Goal: Transaction & Acquisition: Obtain resource

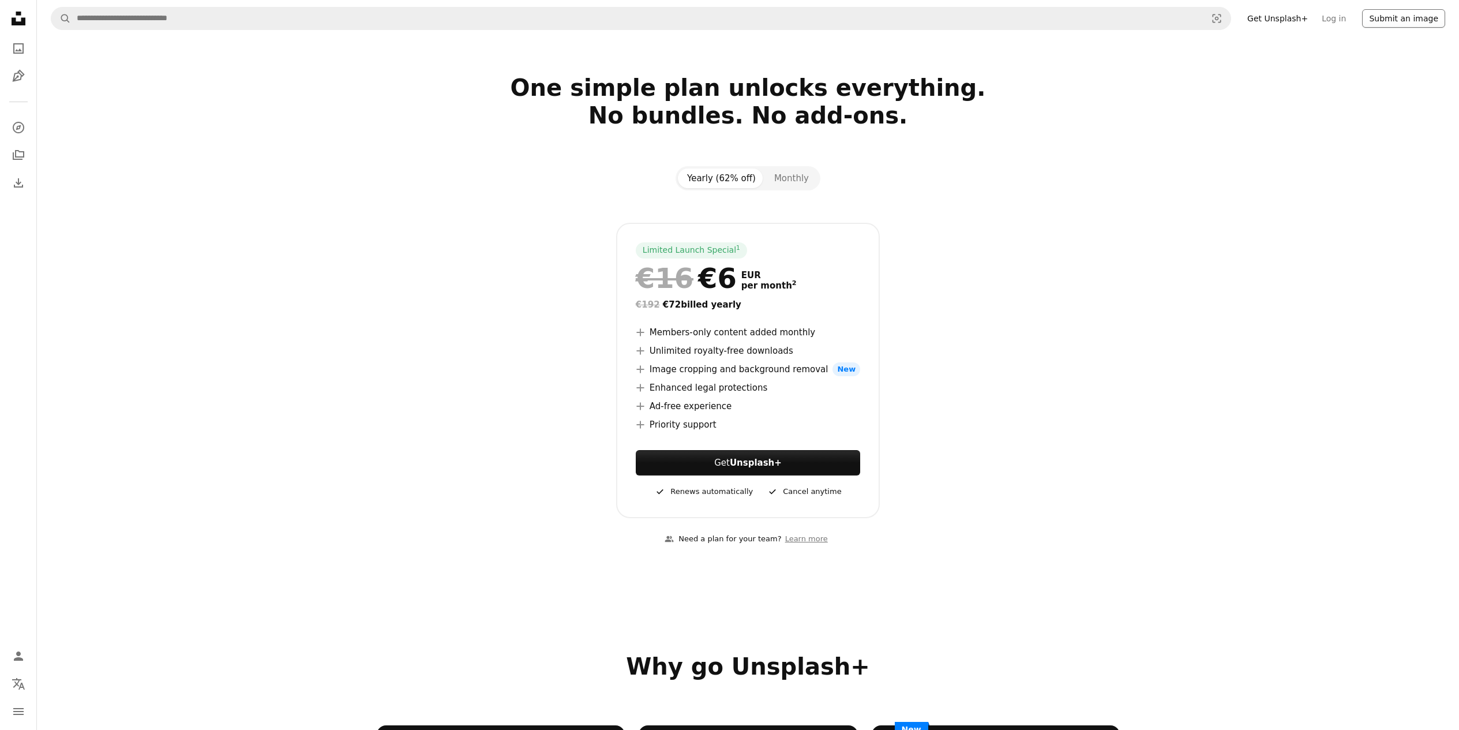
click at [1410, 16] on button "Submit an image" at bounding box center [1403, 18] width 83 height 18
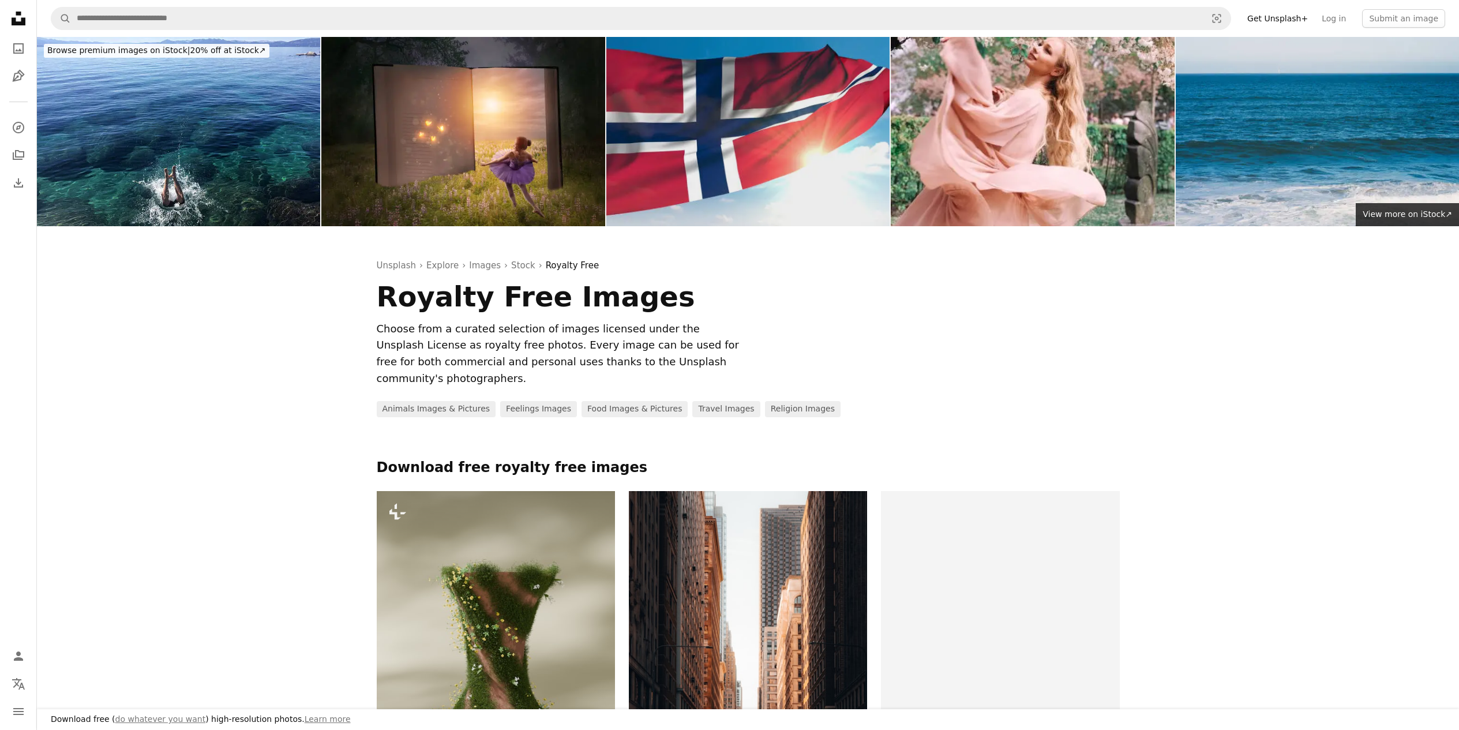
scroll to position [61, 0]
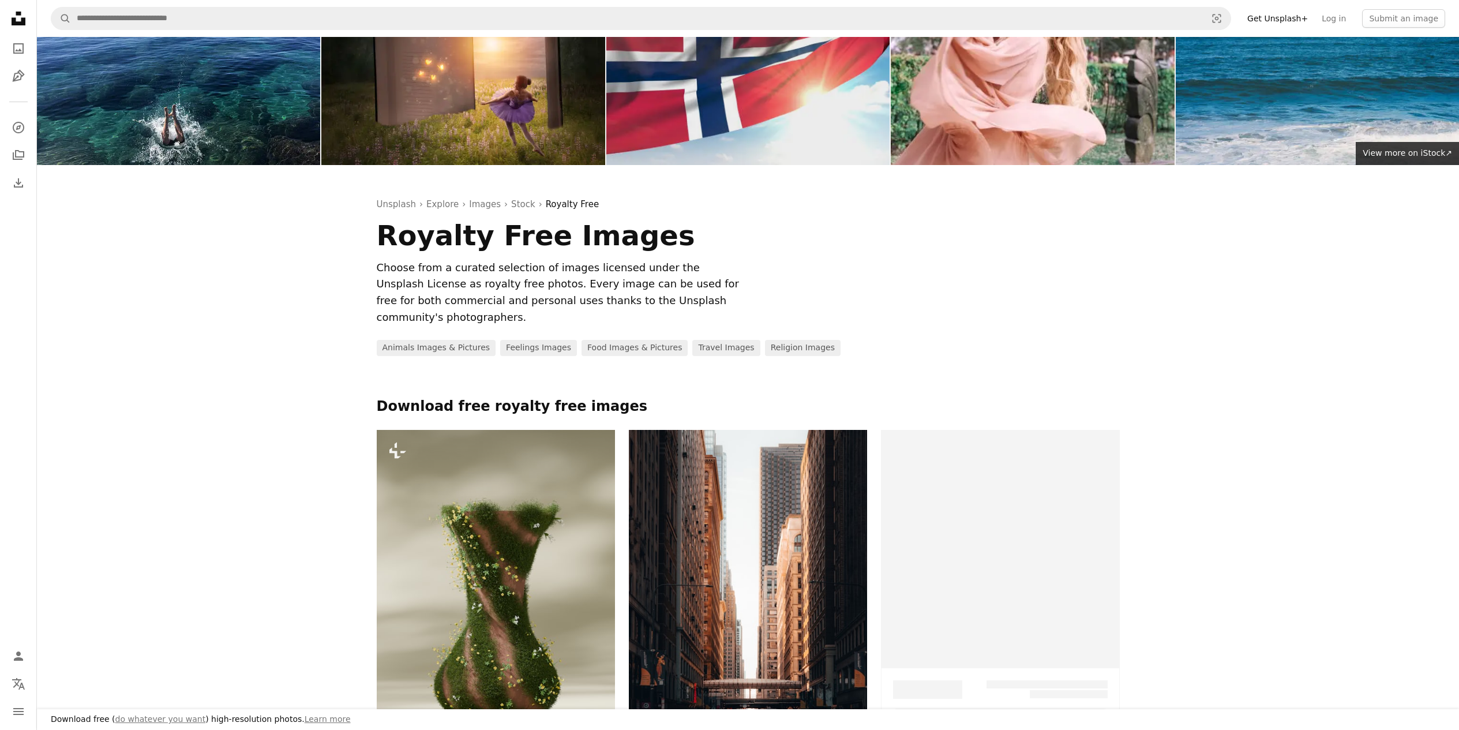
drag, startPoint x: 1097, startPoint y: 318, endPoint x: 805, endPoint y: 161, distance: 331.4
click at [1091, 322] on div "Unsplash › Explore › Images › Stock › Royalty Free Royalty Free Images Choose f…" at bounding box center [748, 281] width 771 height 232
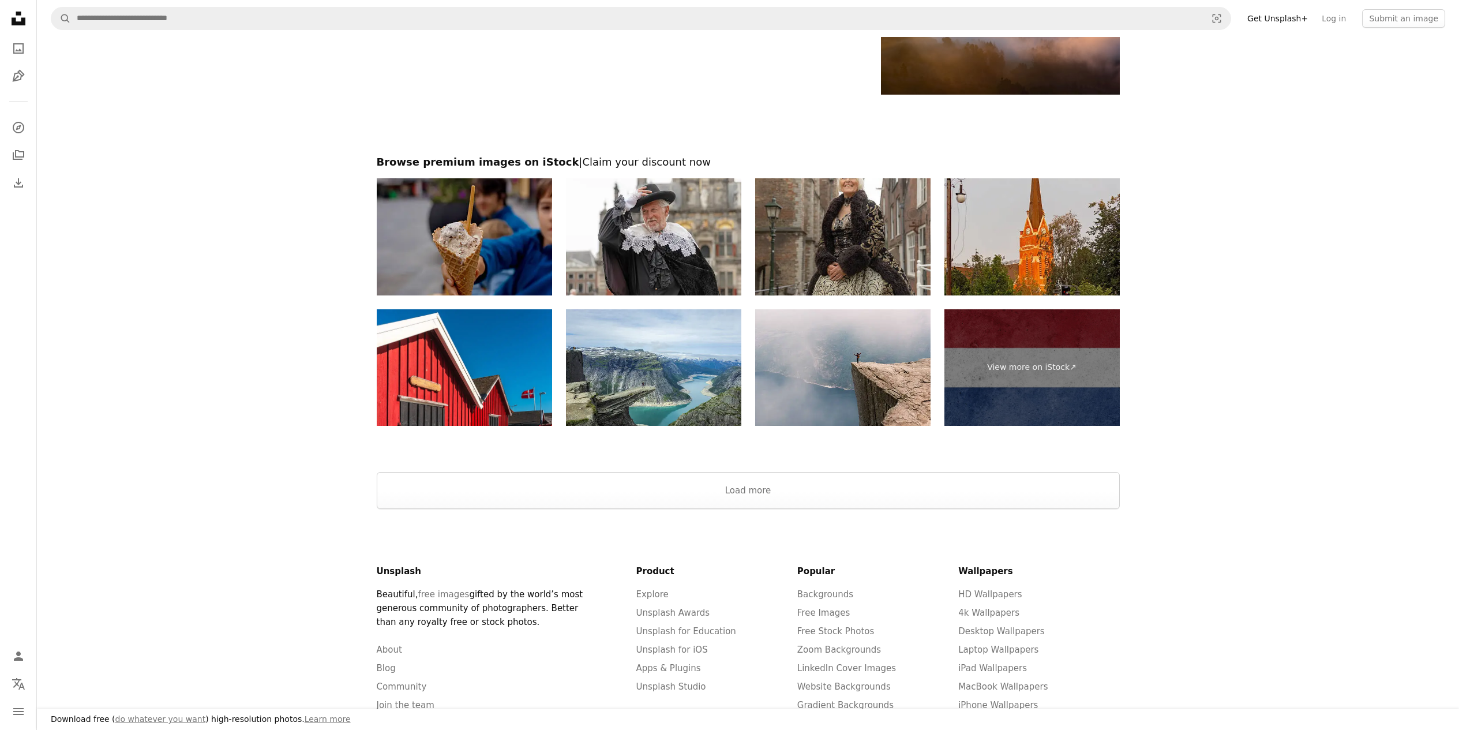
scroll to position [2647, 0]
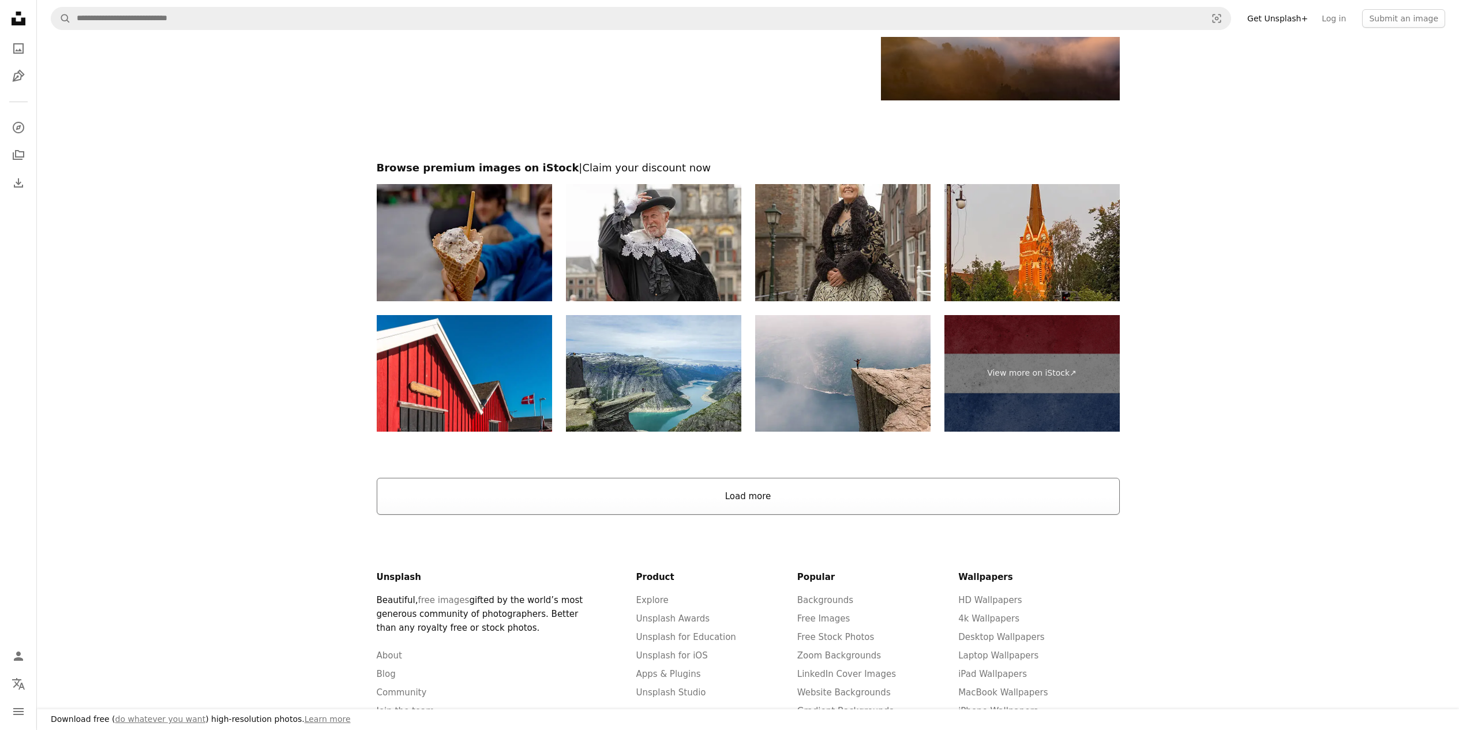
click at [768, 496] on button "Load more" at bounding box center [748, 496] width 743 height 37
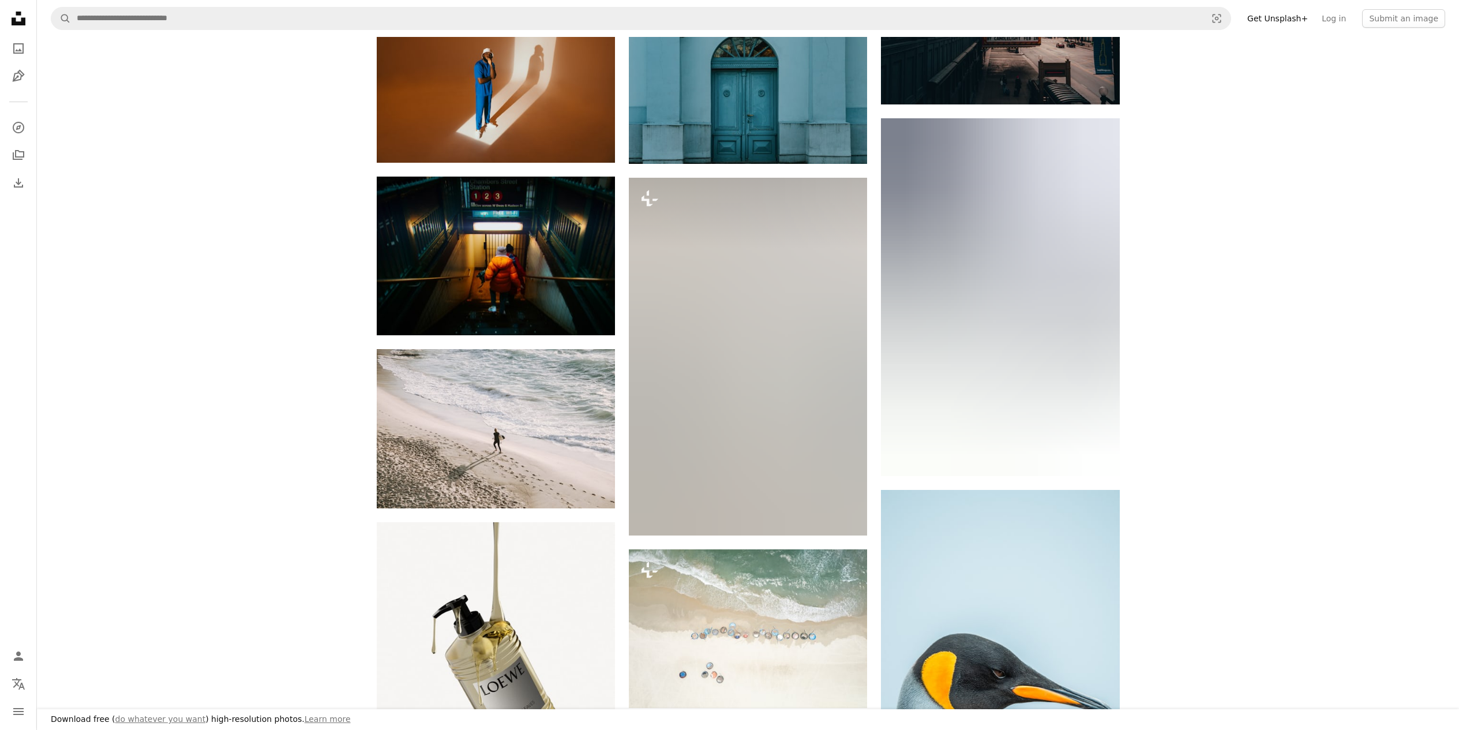
scroll to position [0, 0]
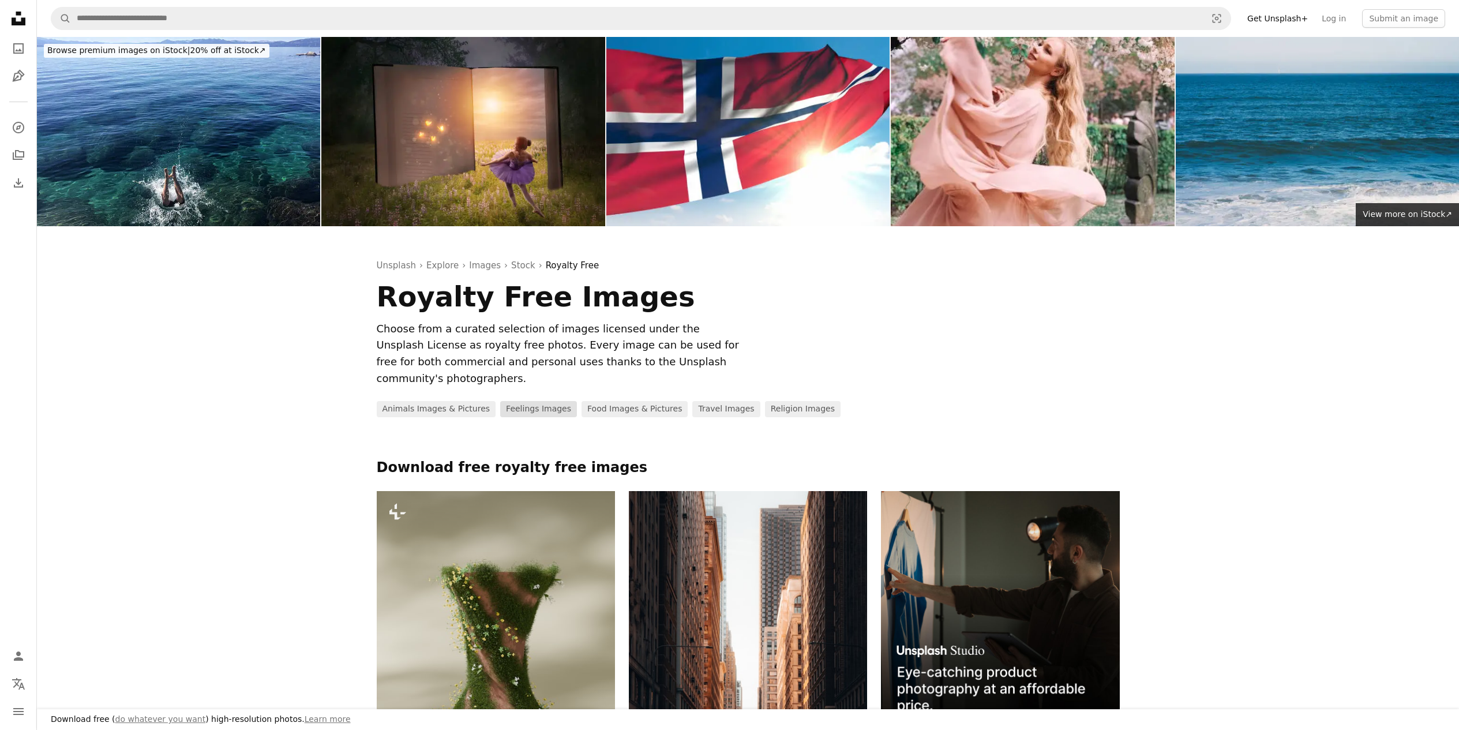
click at [539, 407] on link "Feelings Images" at bounding box center [538, 409] width 77 height 16
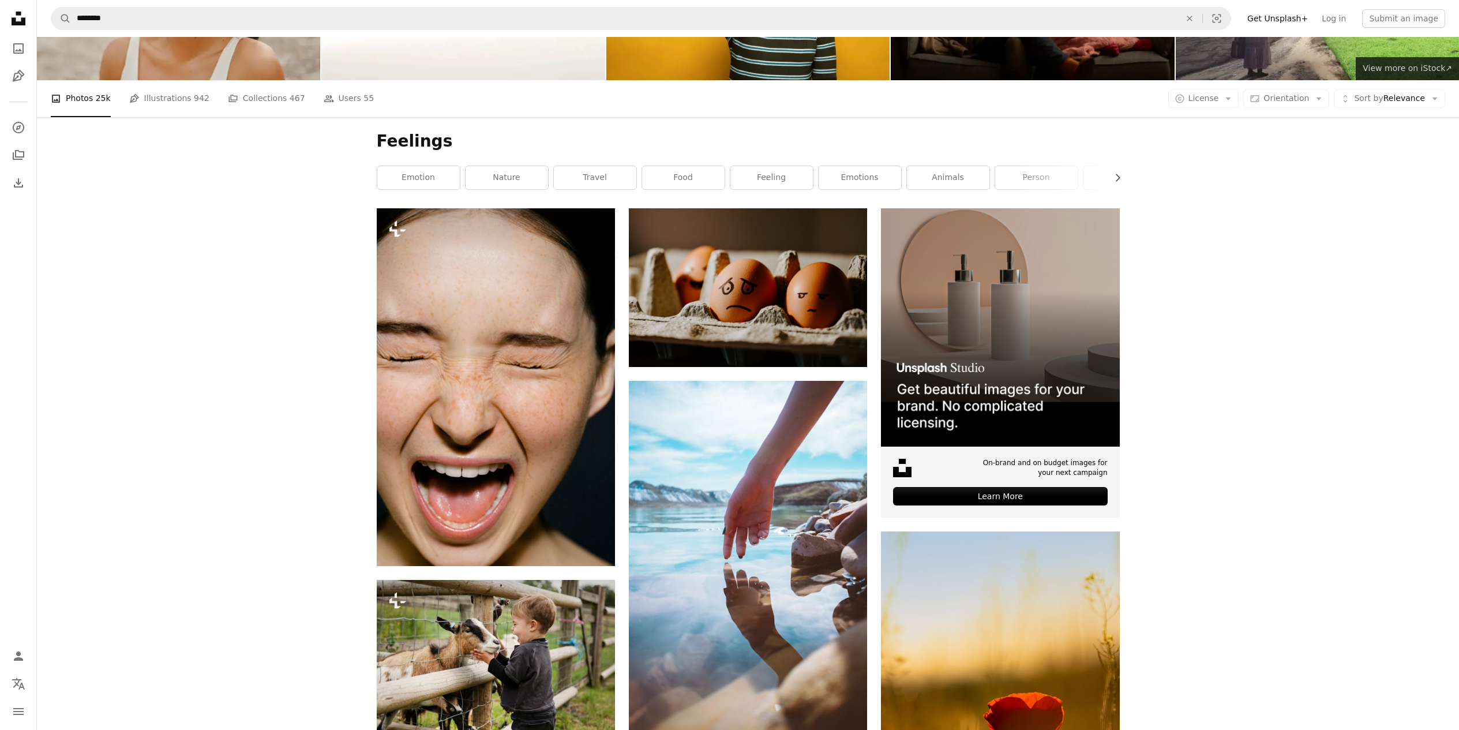
scroll to position [141, 0]
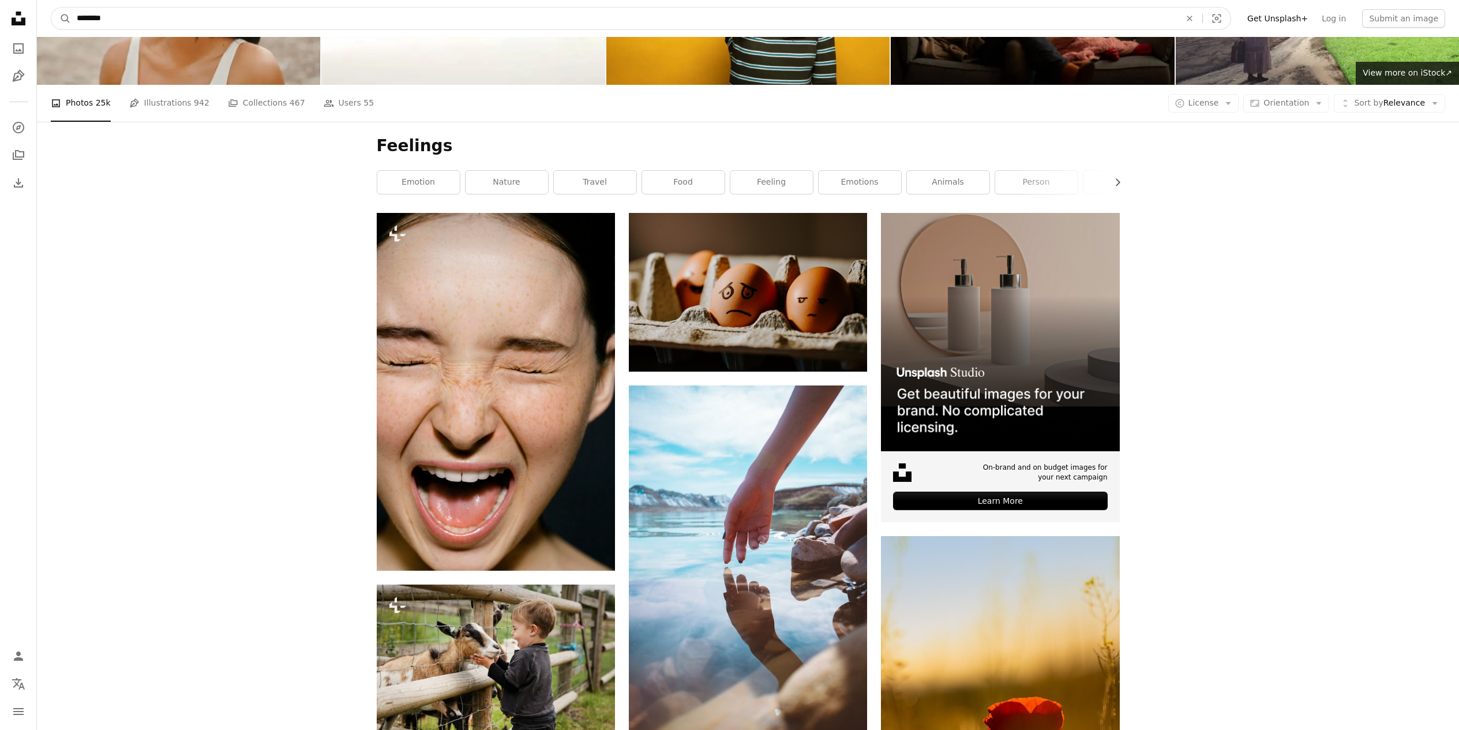
click at [142, 14] on input "********" at bounding box center [624, 18] width 1106 height 22
drag, startPoint x: 122, startPoint y: 21, endPoint x: 29, endPoint y: 15, distance: 93.1
type input "**********"
click at [61, 18] on button "A magnifying glass" at bounding box center [61, 18] width 20 height 22
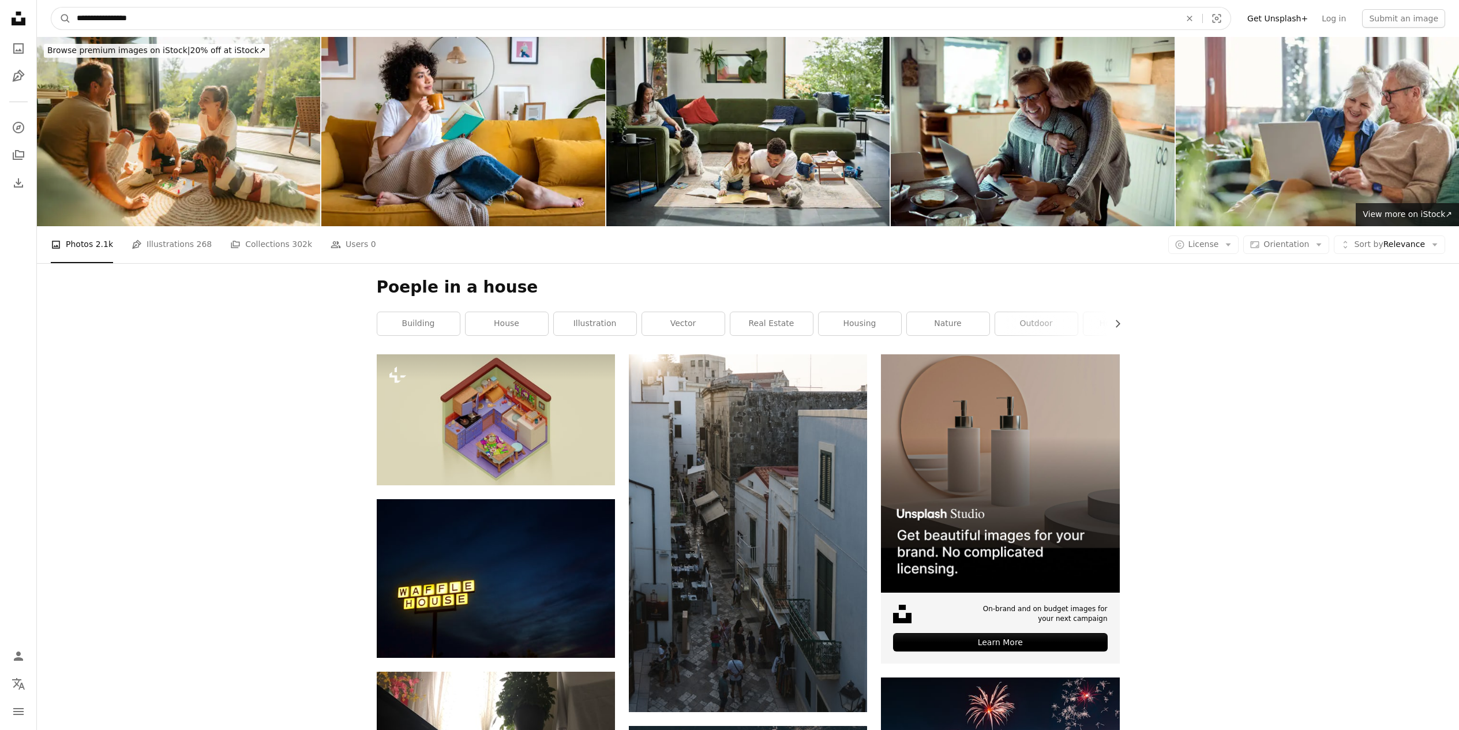
click at [90, 14] on input "**********" at bounding box center [624, 18] width 1106 height 22
click at [92, 14] on input "**********" at bounding box center [624, 18] width 1106 height 22
type input "**********"
click at [61, 18] on button "A magnifying glass" at bounding box center [61, 18] width 20 height 22
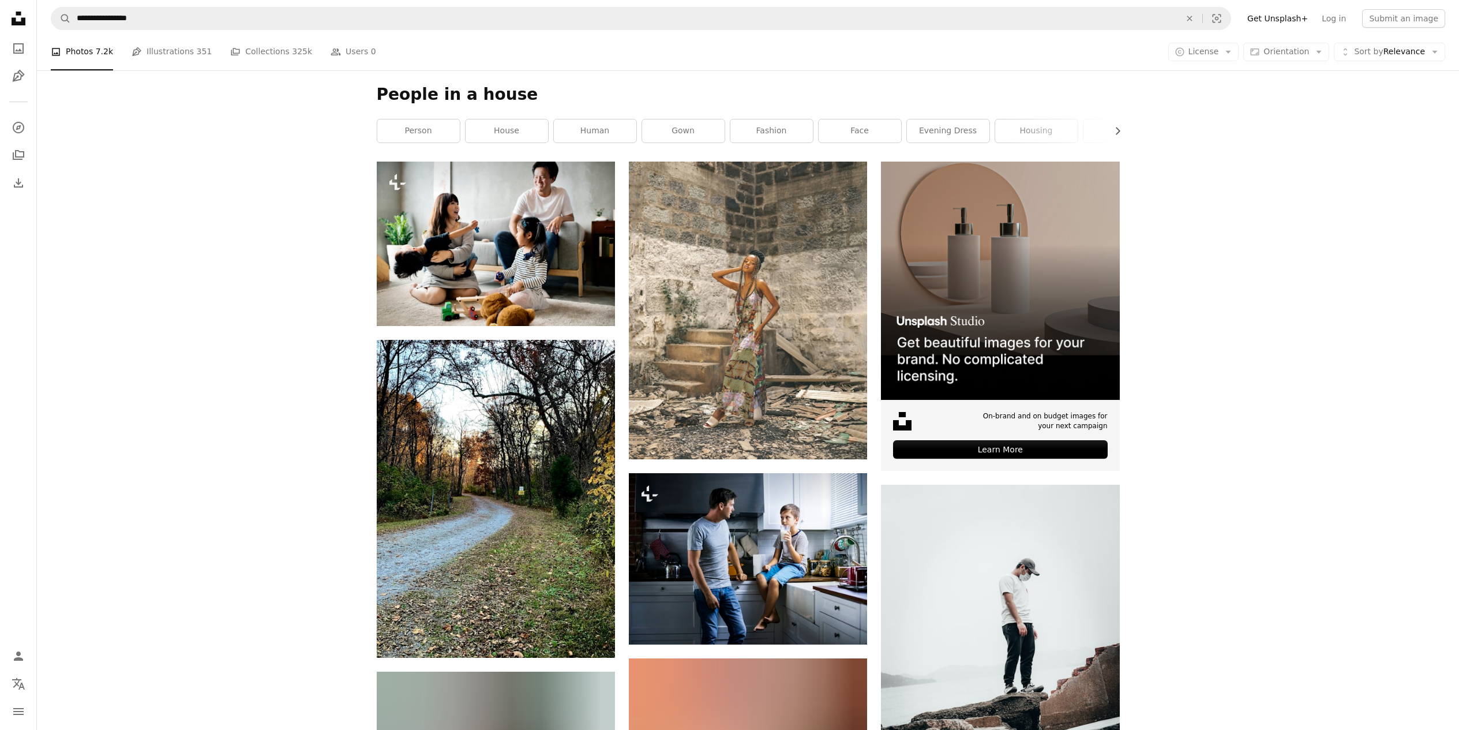
scroll to position [196, 0]
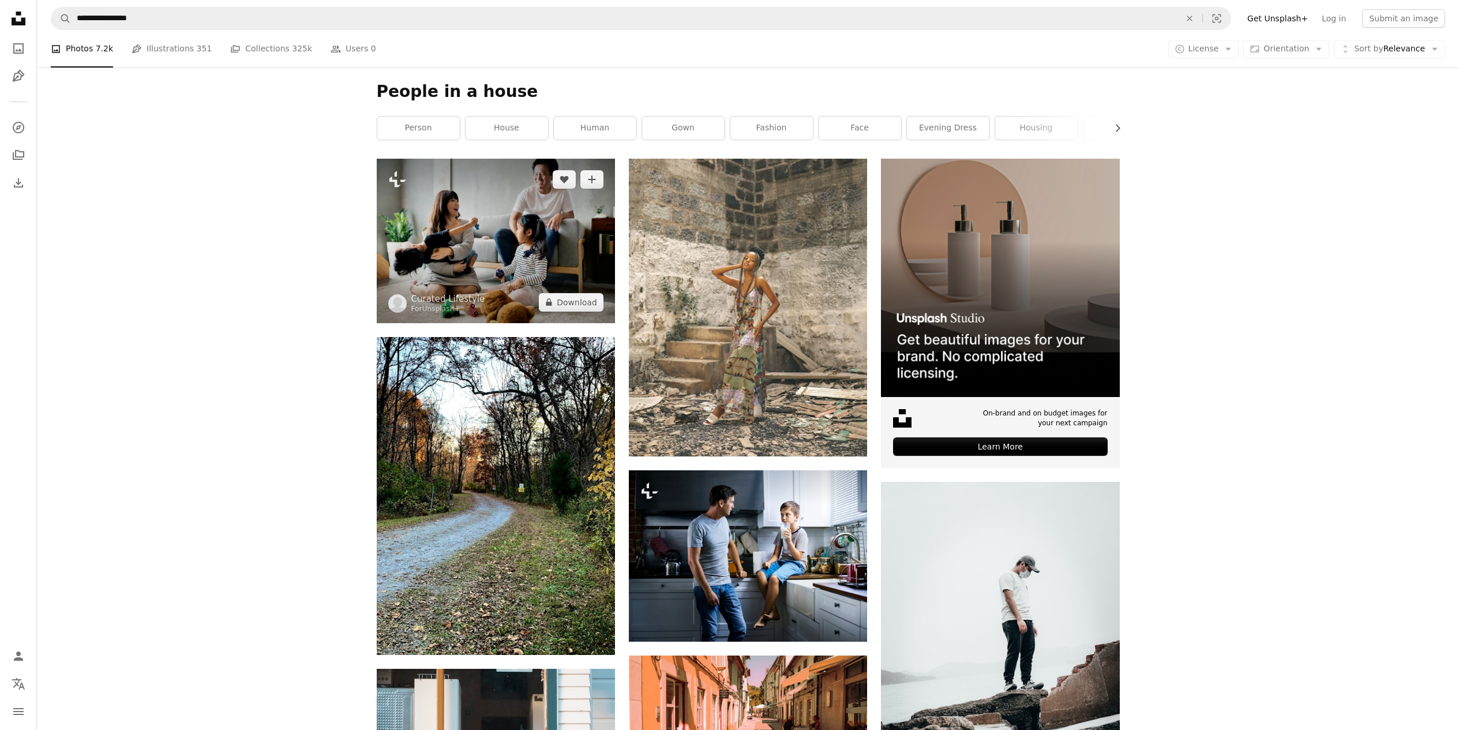
click at [563, 272] on img at bounding box center [496, 241] width 238 height 164
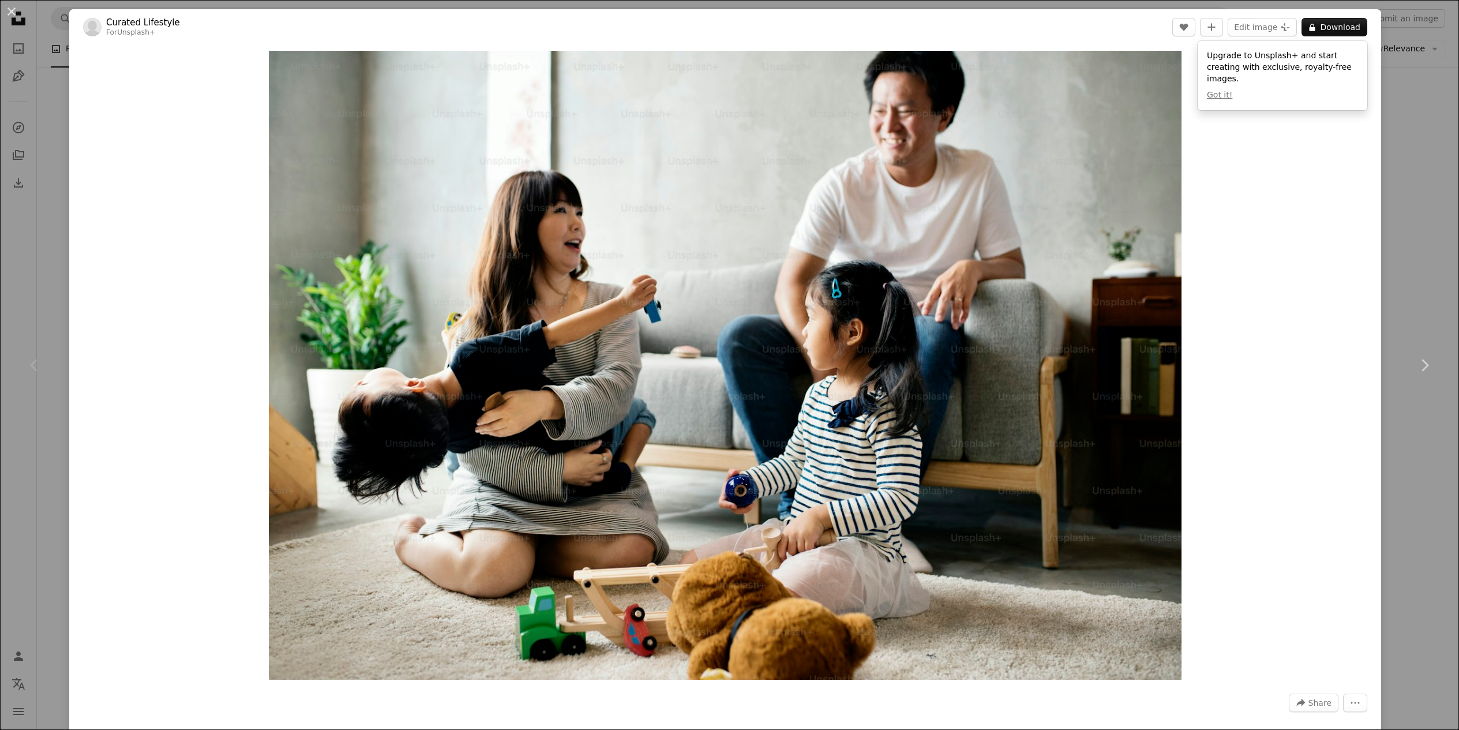
click at [163, 105] on div "Zoom in" at bounding box center [725, 365] width 1312 height 640
click at [85, 322] on div "Zoom in" at bounding box center [725, 365] width 1312 height 640
click at [1420, 271] on div "An X shape Chevron left Chevron right Curated Lifestyle For Unsplash+ A heart A…" at bounding box center [729, 365] width 1459 height 730
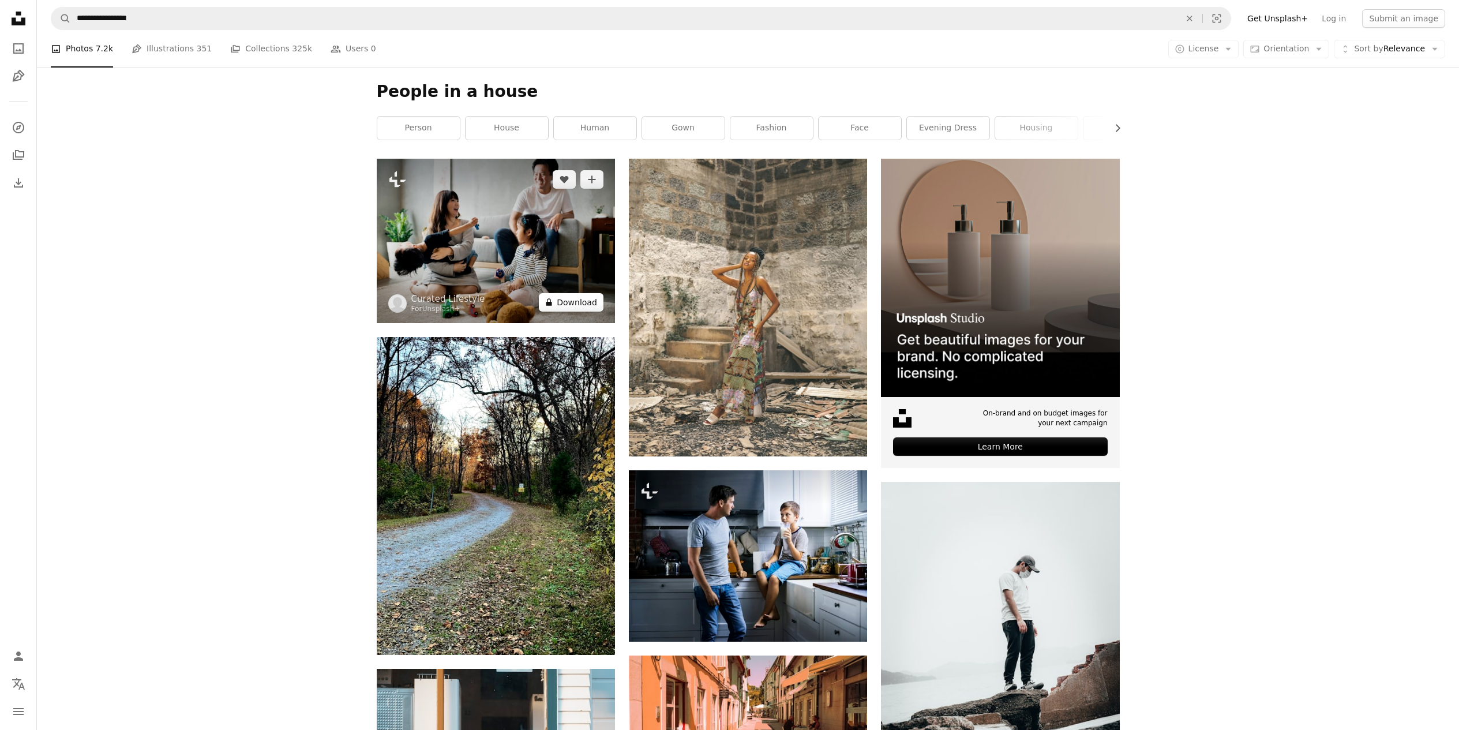
click at [564, 293] on button "A lock Download" at bounding box center [571, 302] width 65 height 18
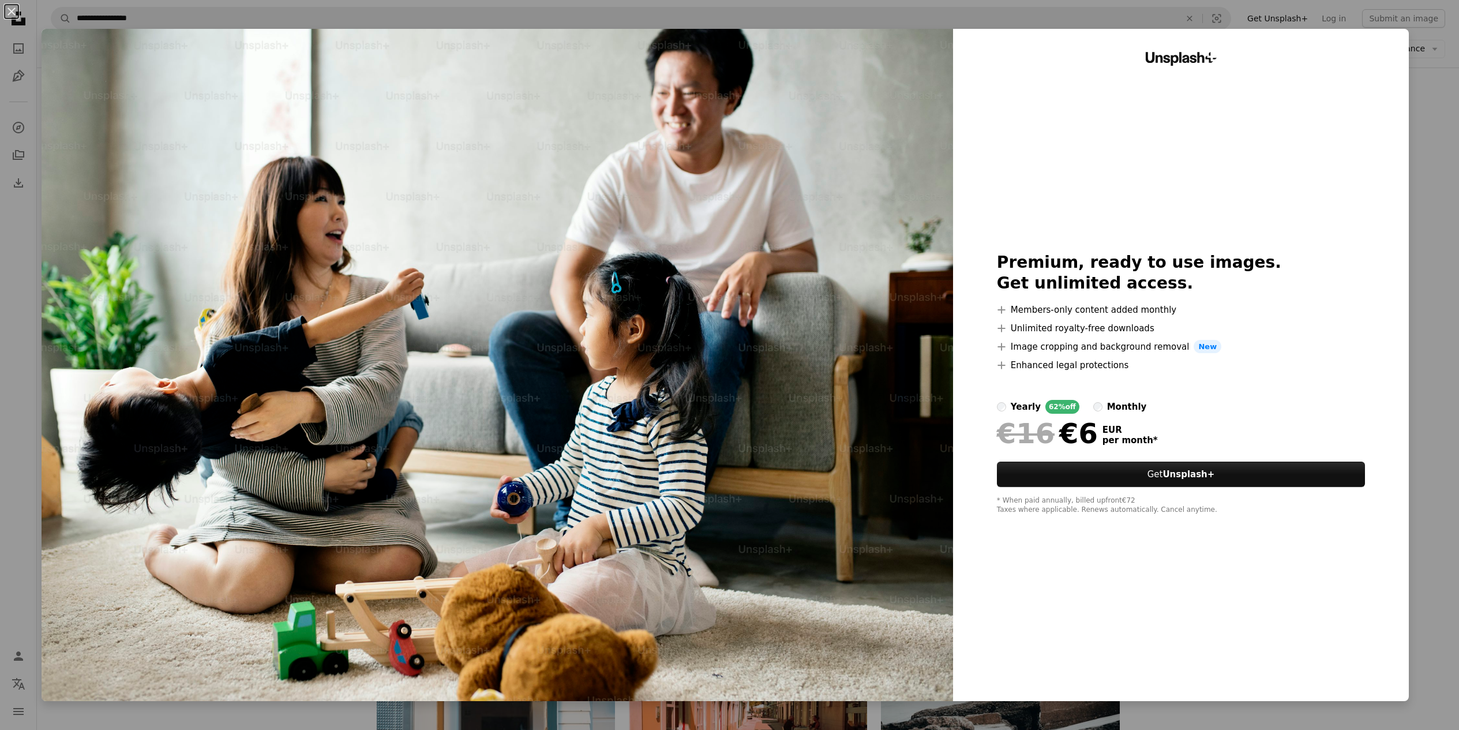
click at [1435, 217] on div "An X shape Unsplash+ Premium, ready to use images. Get unlimited access. A plus…" at bounding box center [729, 365] width 1459 height 730
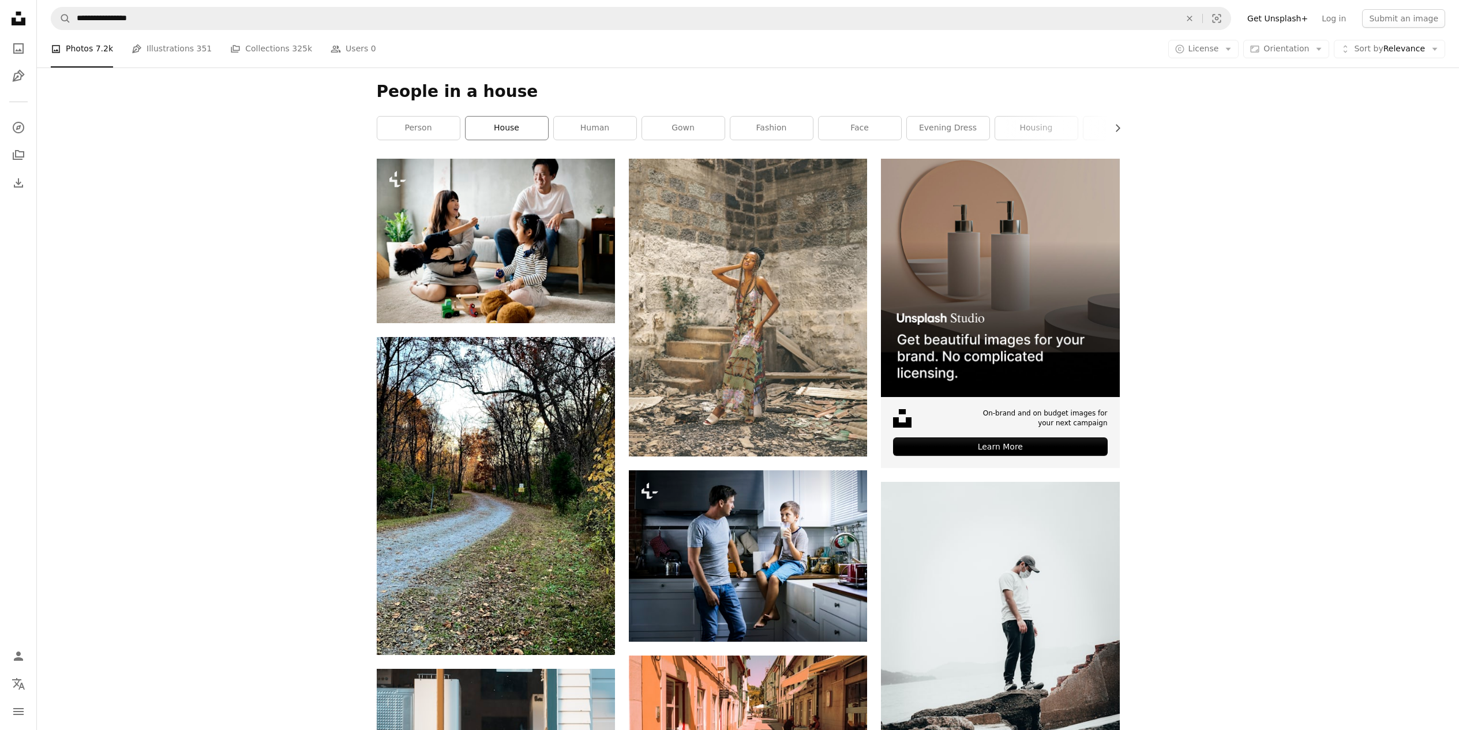
click at [503, 127] on link "house" at bounding box center [506, 128] width 82 height 23
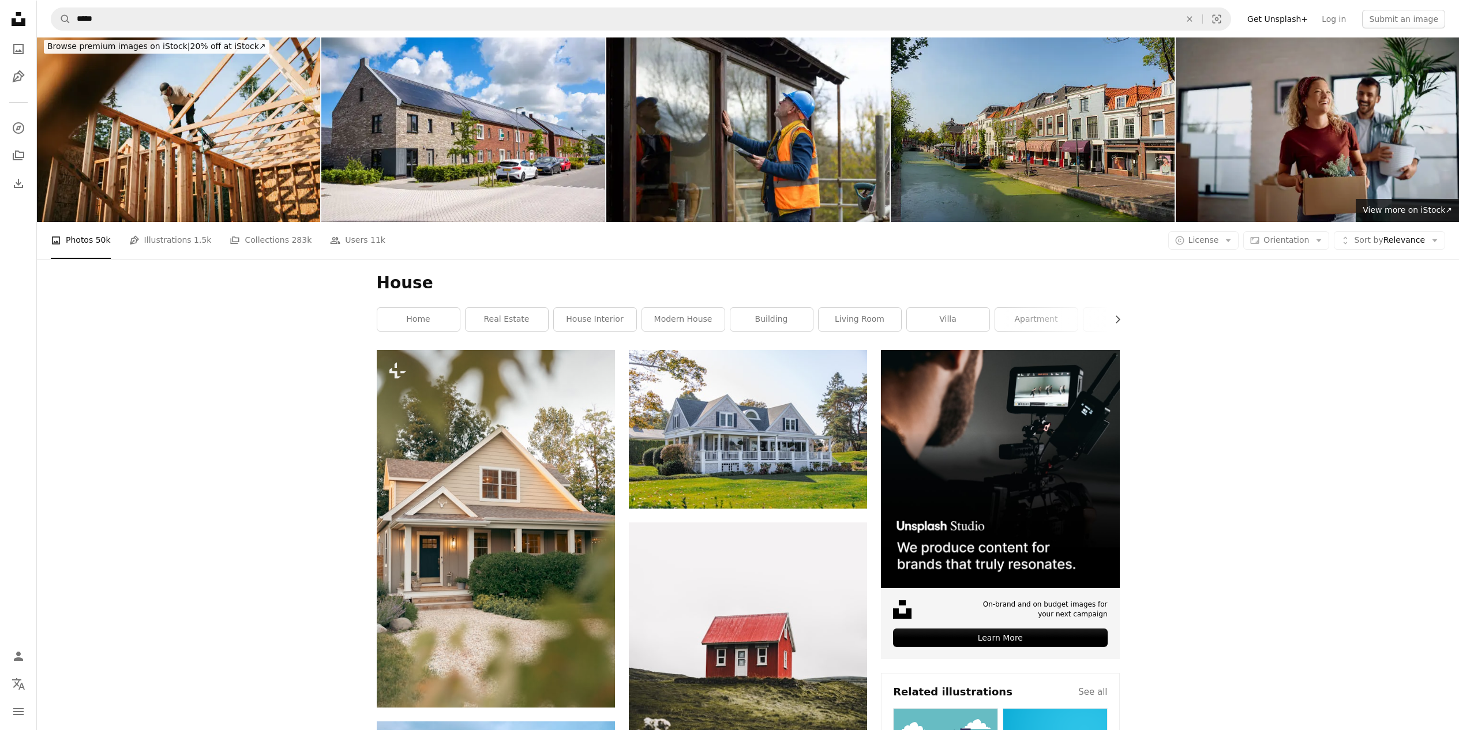
scroll to position [9, 0]
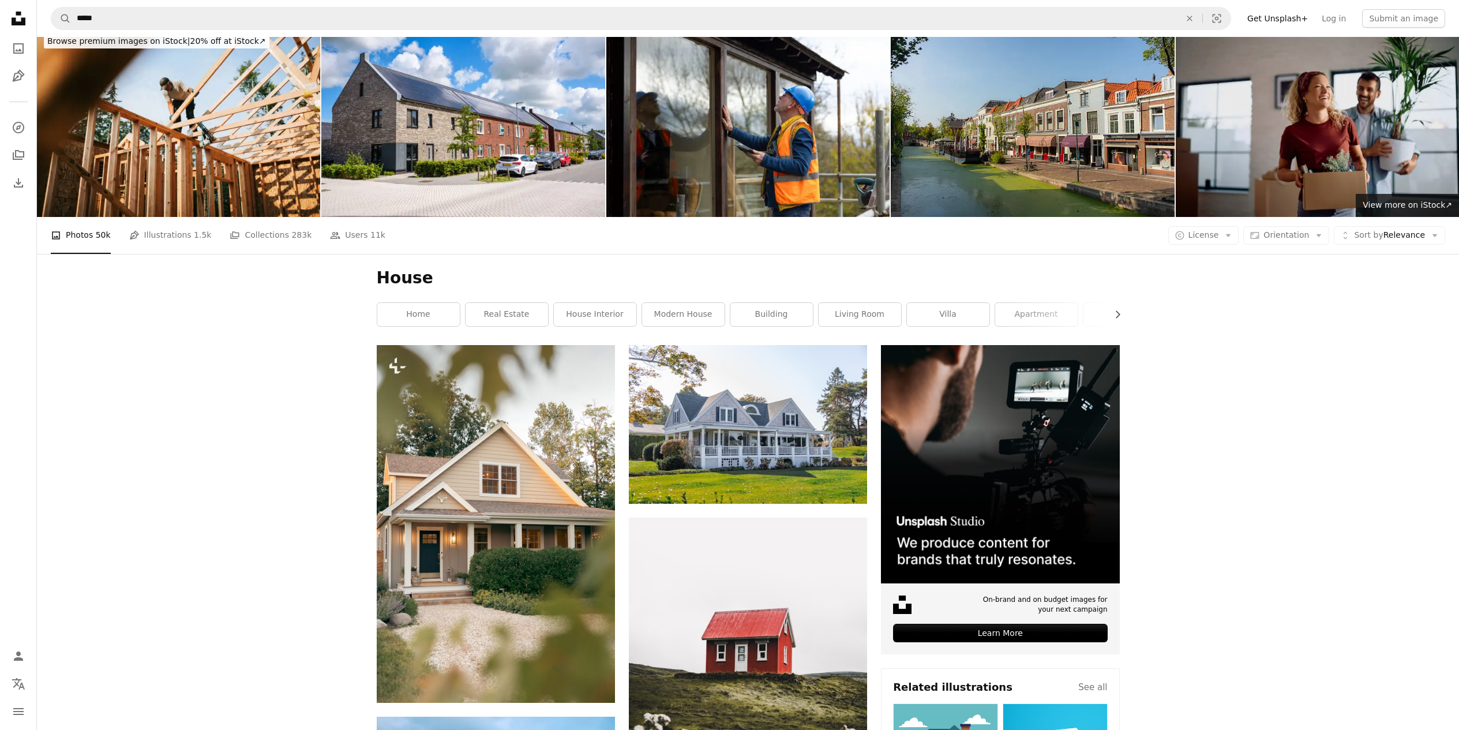
click at [1327, 159] on img at bounding box center [1317, 122] width 283 height 189
